Goal: Navigation & Orientation: Go to known website

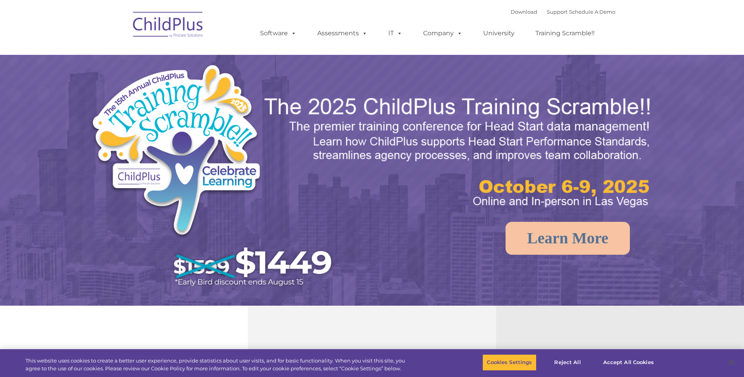
select select "MEDIUM"
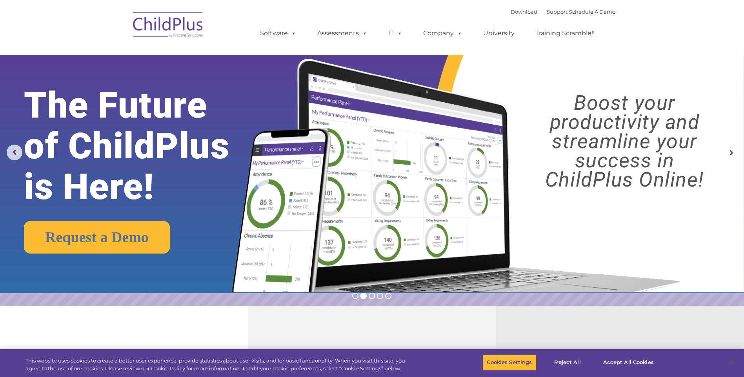
click at [149, 29] on img at bounding box center [168, 25] width 78 height 39
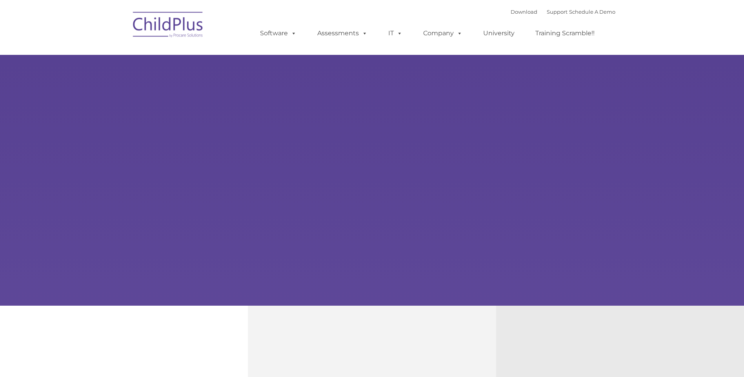
type input ""
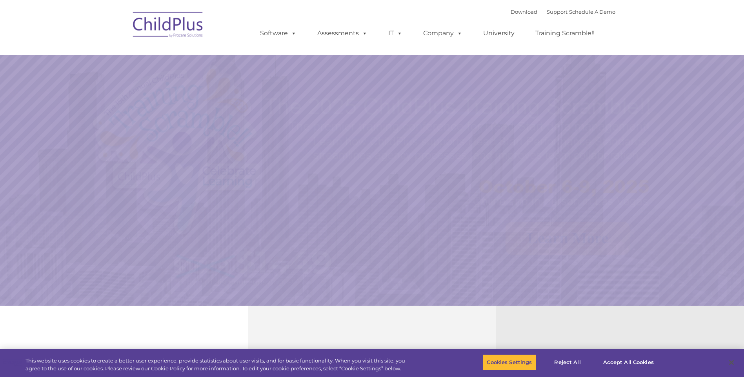
select select "MEDIUM"
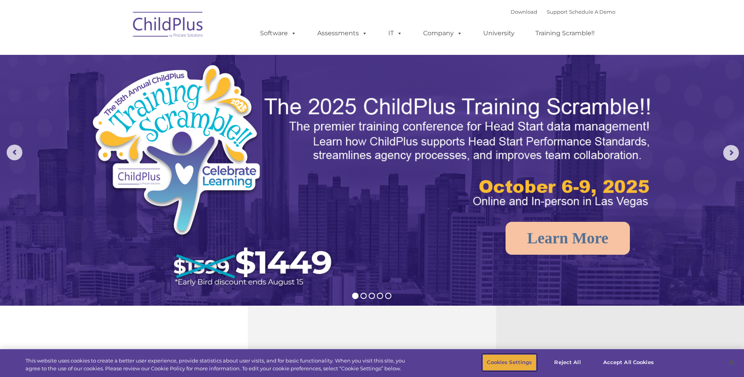
click at [517, 362] on button "Cookies Settings" at bounding box center [509, 362] width 54 height 16
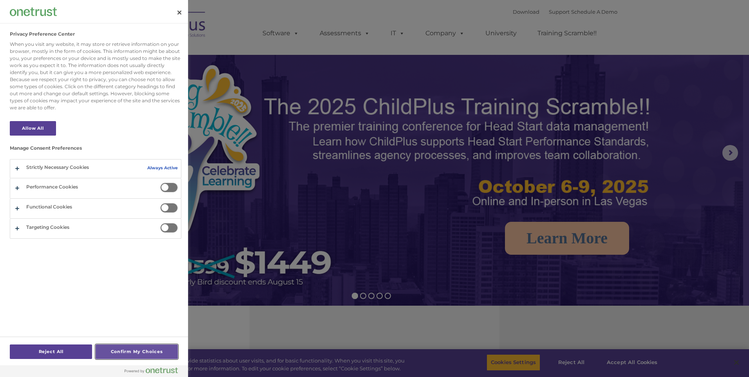
click at [144, 352] on button "Confirm My Choices" at bounding box center [137, 352] width 82 height 15
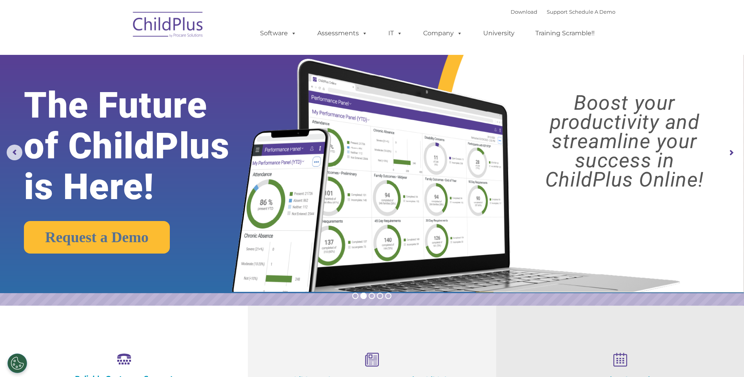
click at [727, 153] on rs-arrow at bounding box center [731, 153] width 16 height 16
